Goal: Task Accomplishment & Management: Use online tool/utility

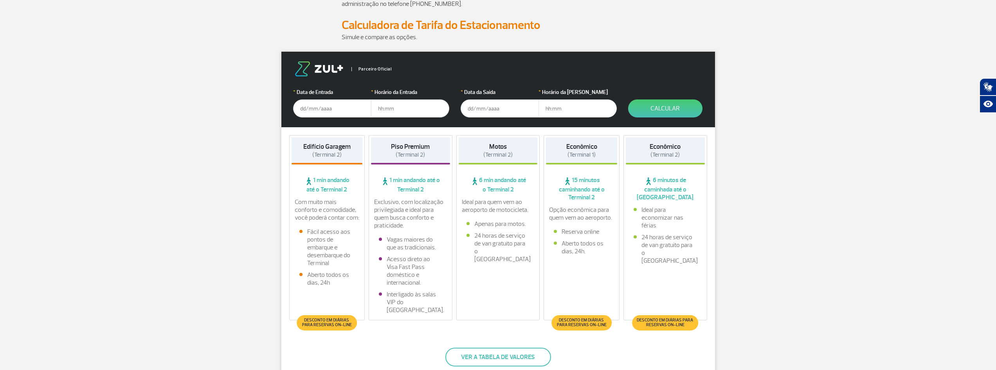
scroll to position [78, 0]
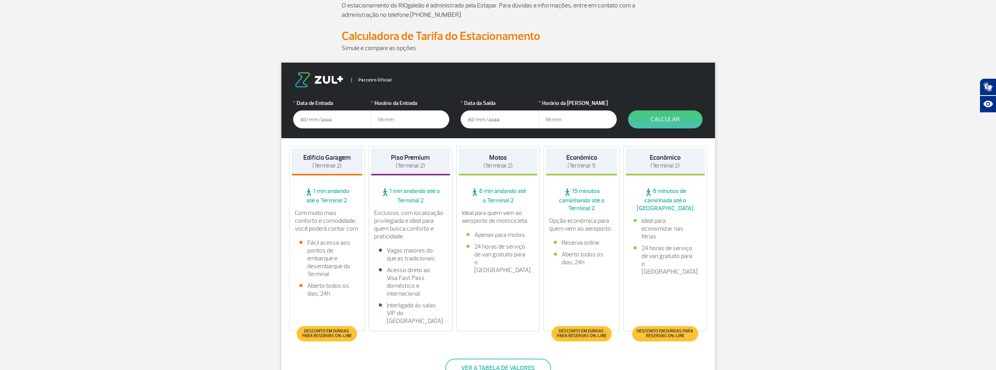
click at [355, 123] on input "text" at bounding box center [332, 119] width 78 height 18
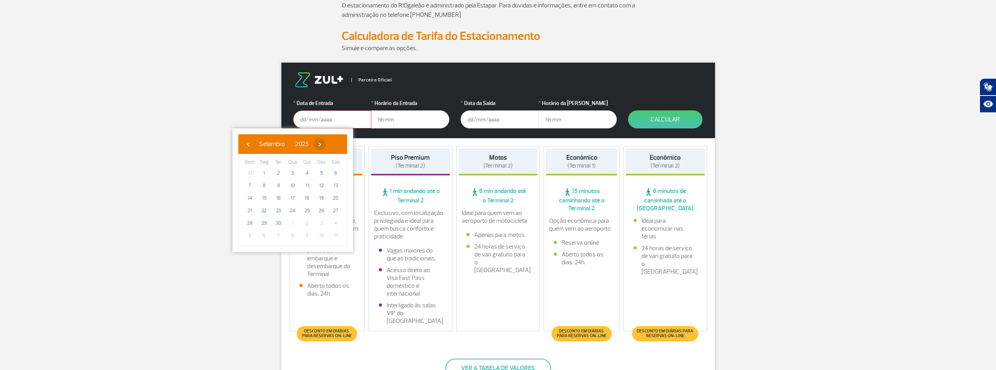
click at [326, 144] on span "›" at bounding box center [320, 144] width 12 height 12
click at [279, 189] on span "4" at bounding box center [278, 185] width 13 height 13
type input "[DATE]"
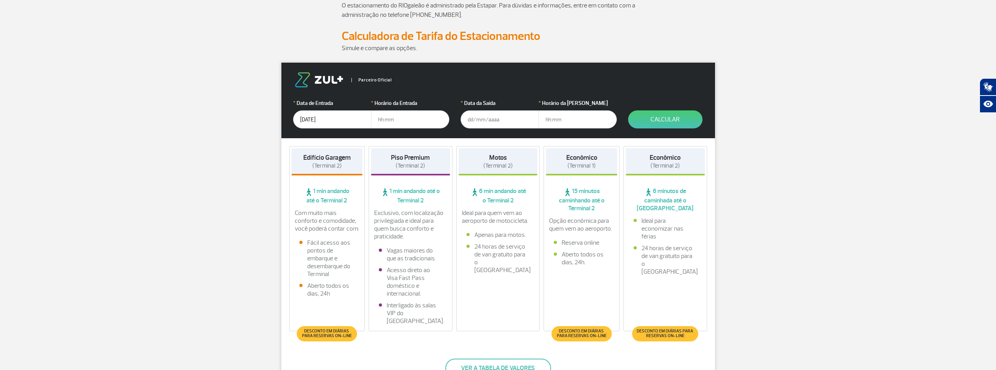
click at [396, 119] on input "text" at bounding box center [410, 119] width 78 height 18
click at [386, 119] on input "text" at bounding box center [410, 119] width 78 height 18
type input "70:00"
click at [442, 90] on form "Parceiro Oficial * Data de Entrada [DATE] * Horário da Entrada 70:00 * Data da …" at bounding box center [498, 101] width 434 height 76
click at [394, 120] on input "70:00" at bounding box center [410, 119] width 78 height 18
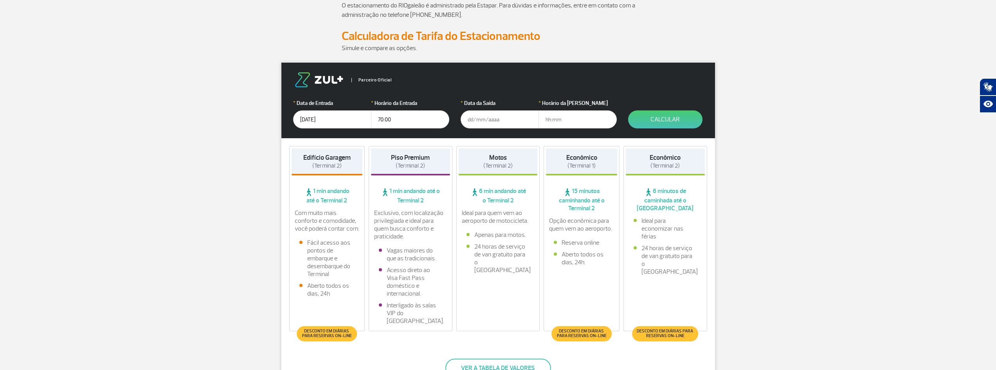
drag, startPoint x: 394, startPoint y: 121, endPoint x: 334, endPoint y: 123, distance: 59.5
click at [334, 123] on div "* Data de Entrada [DATE] * Horário da Entrada 70:00" at bounding box center [371, 113] width 156 height 29
type input "07:00"
click at [485, 125] on input "text" at bounding box center [500, 119] width 78 height 18
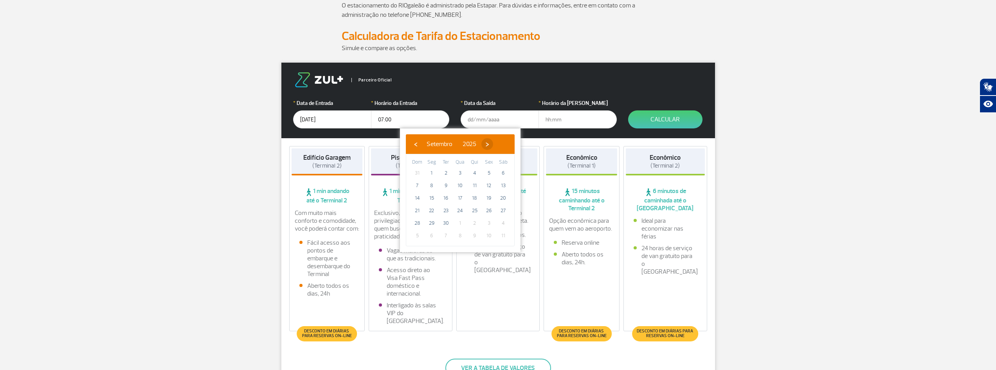
click at [493, 146] on span "›" at bounding box center [487, 144] width 12 height 12
click at [488, 146] on span "›" at bounding box center [483, 144] width 12 height 12
click at [471, 185] on span "6" at bounding box center [474, 185] width 13 height 13
type input "[DATE]"
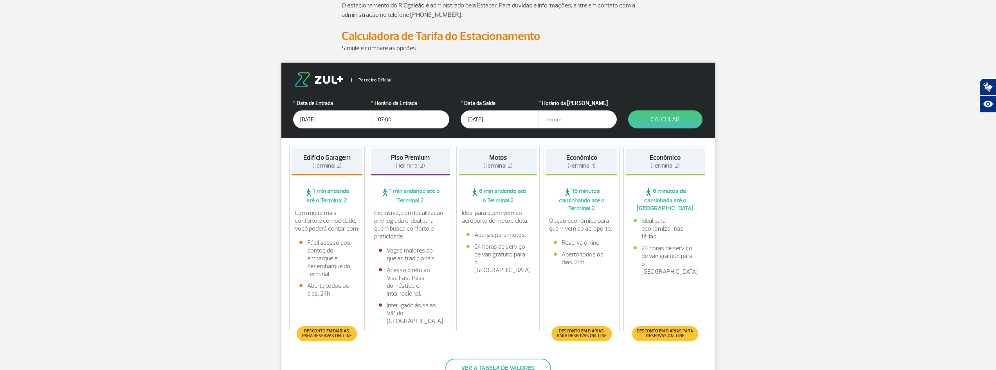
click at [560, 120] on input "text" at bounding box center [577, 119] width 78 height 18
type input "20:00"
click at [688, 121] on button "Calcular" at bounding box center [665, 119] width 74 height 18
